Goal: Information Seeking & Learning: Learn about a topic

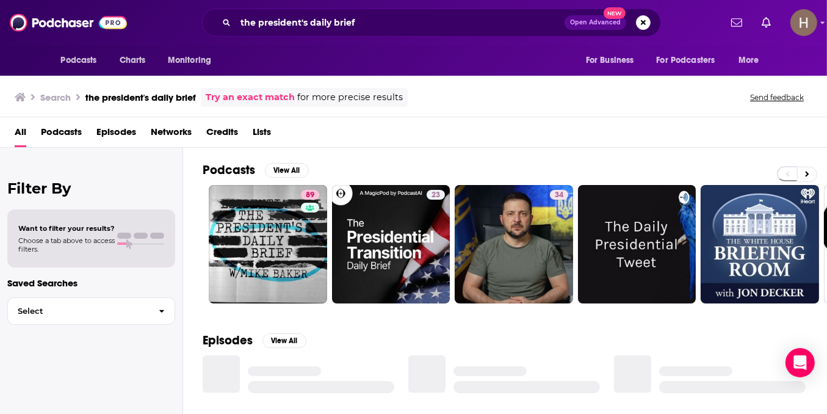
drag, startPoint x: 393, startPoint y: 34, endPoint x: 387, endPoint y: 30, distance: 7.4
click at [393, 33] on div "the president's daily brief Open Advanced New" at bounding box center [431, 23] width 459 height 28
click at [384, 27] on input "the president's daily brief" at bounding box center [400, 23] width 329 height 20
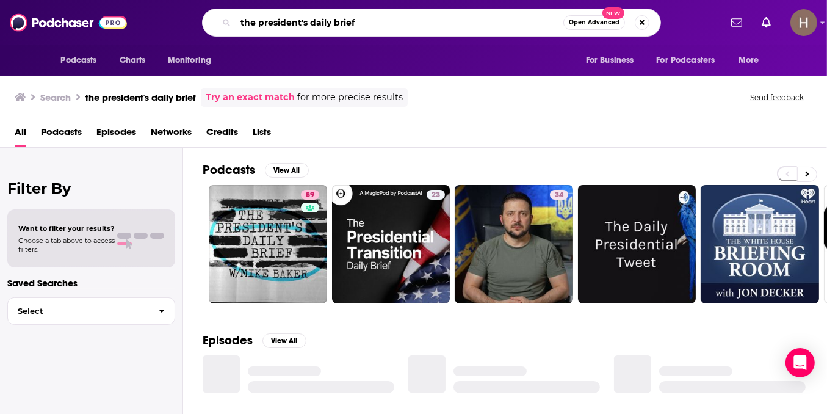
click at [384, 26] on input "the president's daily brief" at bounding box center [400, 23] width 328 height 20
paste input "TFTC with [PERSON_NAME]"
type input "TFTC with [PERSON_NAME]"
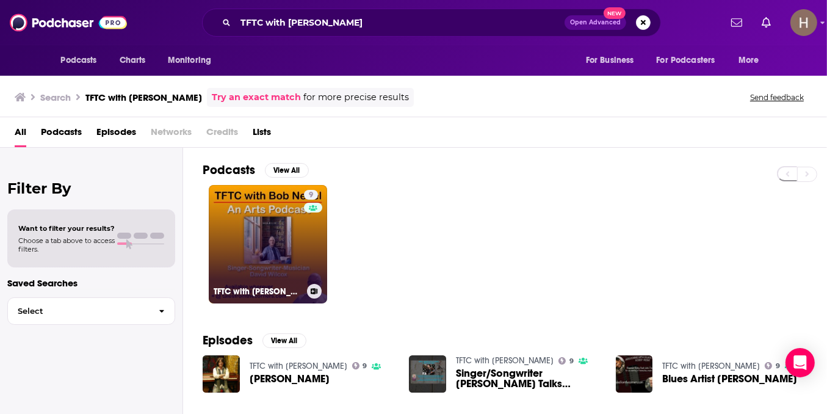
click at [226, 234] on link "9 TFTC with [PERSON_NAME]" at bounding box center [268, 244] width 118 height 118
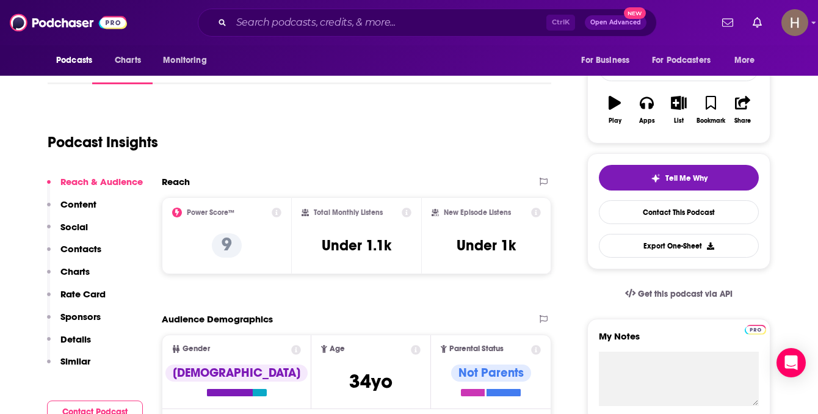
scroll to position [183, 0]
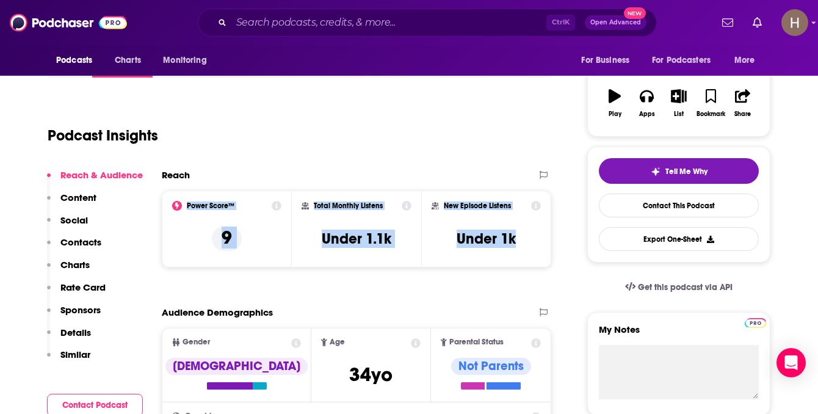
drag, startPoint x: 530, startPoint y: 236, endPoint x: 175, endPoint y: 206, distance: 355.8
click at [175, 206] on div "Power Score™ 9 Total Monthly Listens Under 1.1k New Episode Listens Under 1k" at bounding box center [356, 228] width 389 height 77
copy div "Power Score™ 9 Total Monthly Listens Under 1.1k New Episode Listens Under 1k"
